Goal: Navigation & Orientation: Find specific page/section

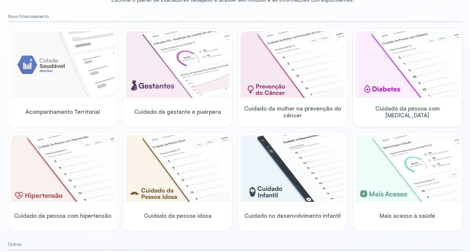
click at [405, 81] on img at bounding box center [407, 64] width 104 height 67
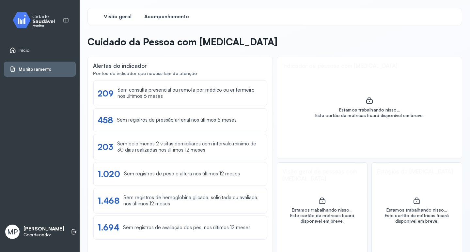
click at [164, 18] on span "Acompanhamento" at bounding box center [166, 17] width 45 height 6
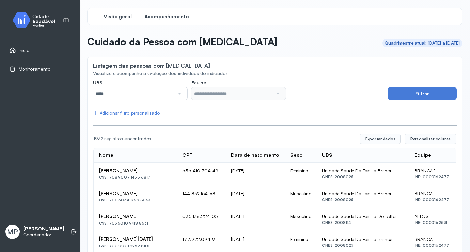
click at [113, 19] on span "Visão geral" at bounding box center [118, 17] width 28 height 6
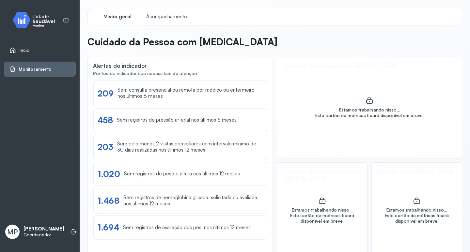
click at [20, 50] on span "Início" at bounding box center [24, 51] width 11 height 6
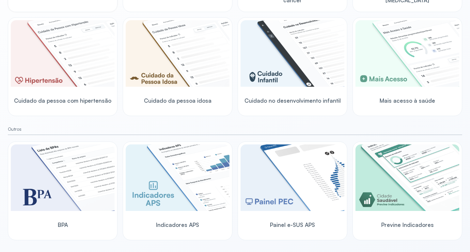
scroll to position [182, 0]
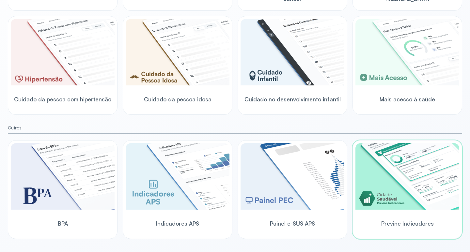
click at [408, 189] on img at bounding box center [407, 176] width 104 height 67
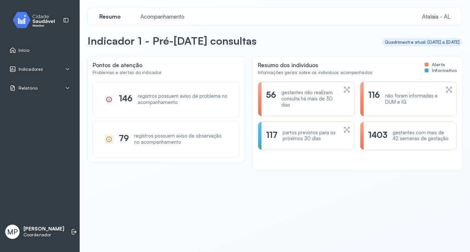
click at [68, 68] on icon at bounding box center [67, 69] width 5 height 5
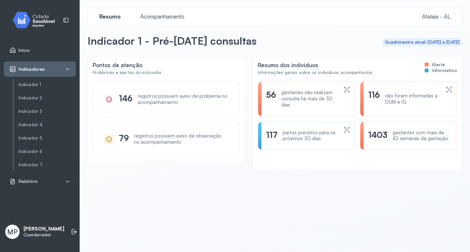
click at [68, 68] on icon at bounding box center [67, 69] width 5 height 5
click at [68, 69] on icon at bounding box center [67, 69] width 5 height 5
click at [37, 149] on link "Indicador 6" at bounding box center [47, 152] width 57 height 6
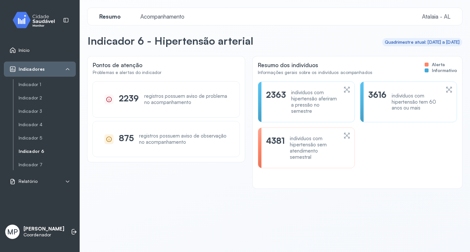
click at [27, 51] on span "Início" at bounding box center [24, 51] width 11 height 6
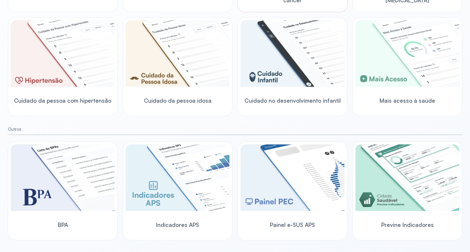
scroll to position [182, 0]
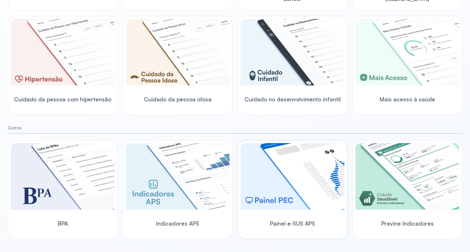
click at [284, 186] on img at bounding box center [292, 176] width 104 height 67
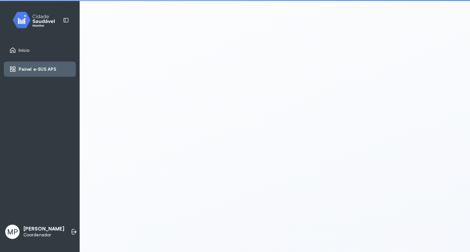
scroll to position [1, 0]
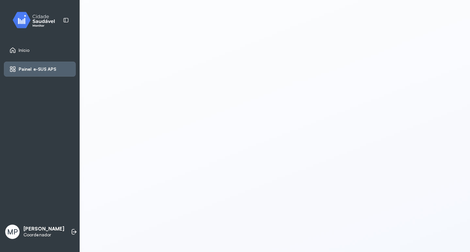
click at [23, 48] on span "Início" at bounding box center [24, 51] width 11 height 6
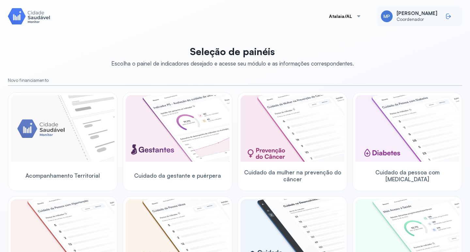
click at [446, 16] on icon at bounding box center [447, 17] width 3 height 6
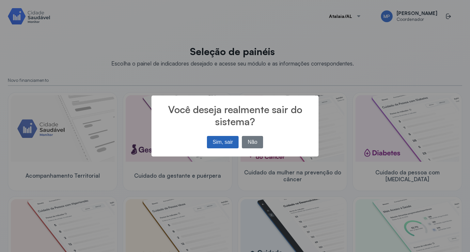
click at [217, 143] on button "Sim, sair" at bounding box center [223, 142] width 32 height 12
